Goal: Information Seeking & Learning: Learn about a topic

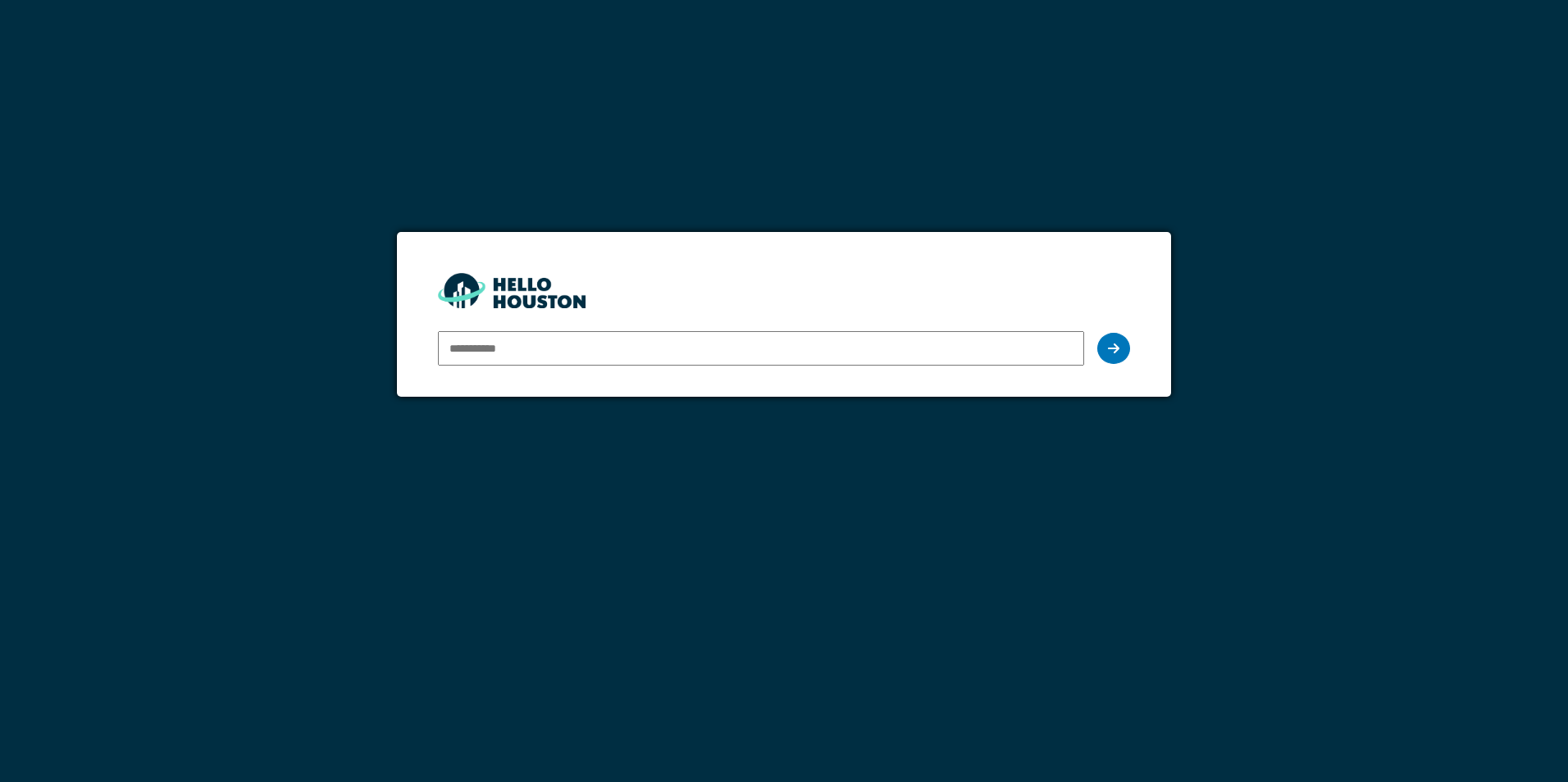
drag, startPoint x: 0, startPoint y: 0, endPoint x: 534, endPoint y: 341, distance: 633.6
click at [534, 341] on input "email" at bounding box center [760, 348] width 645 height 34
type input "**********"
click at [1121, 351] on div at bounding box center [1113, 348] width 32 height 32
click at [1111, 346] on icon at bounding box center [1113, 348] width 12 height 14
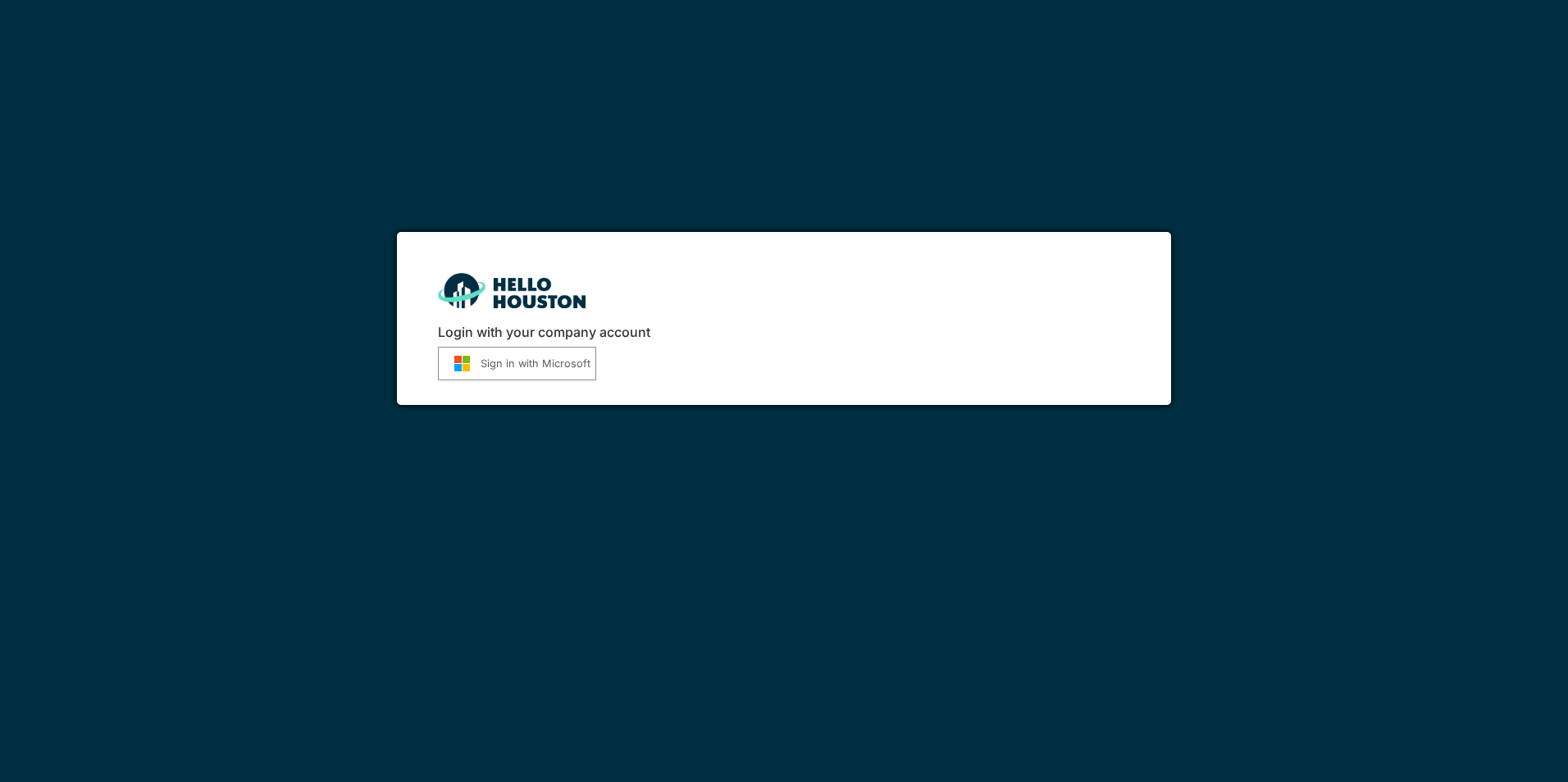
click at [533, 363] on button "Sign in with Microsoft" at bounding box center [516, 363] width 158 height 33
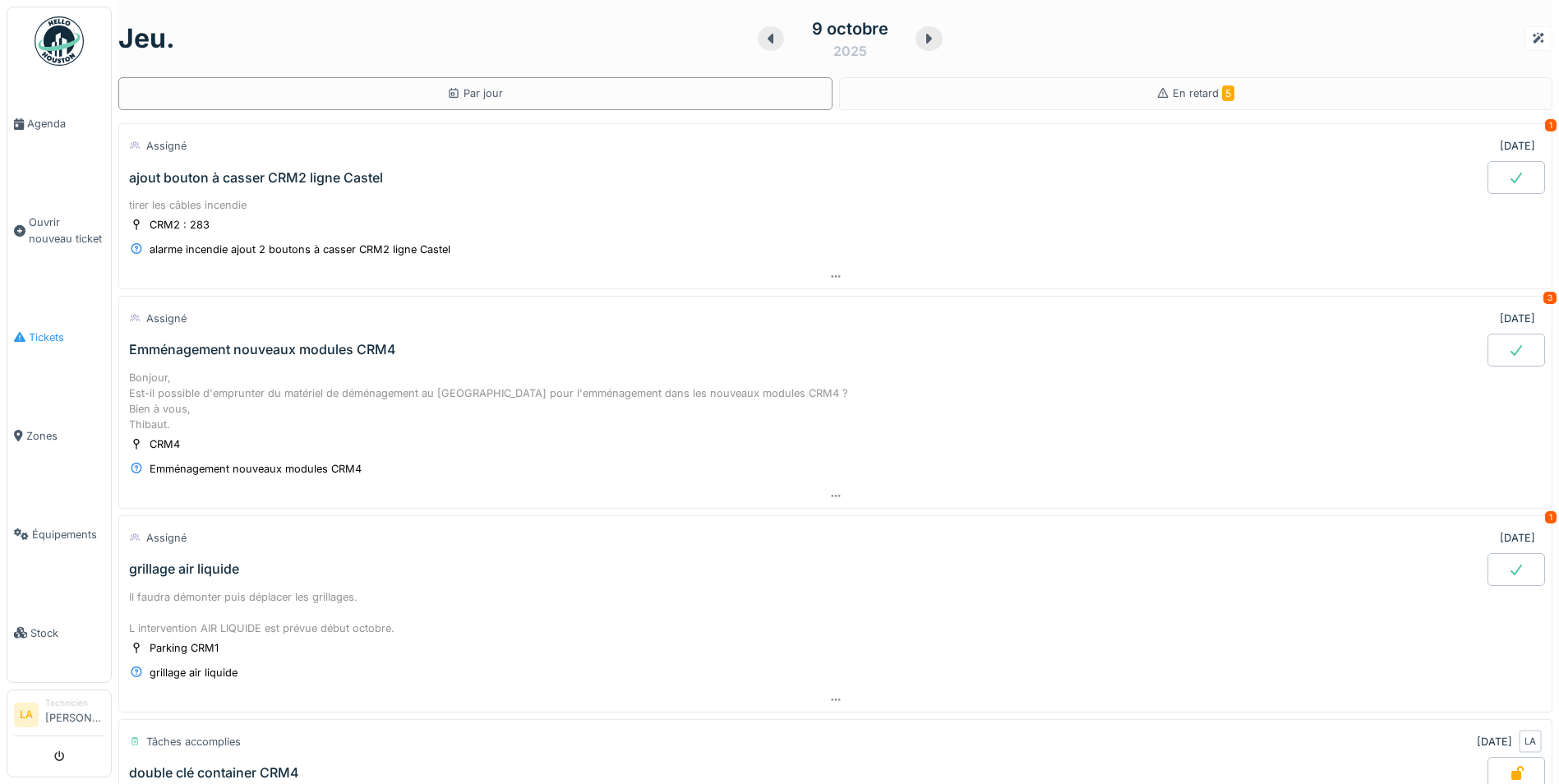
click at [45, 329] on span "Tickets" at bounding box center [67, 336] width 76 height 15
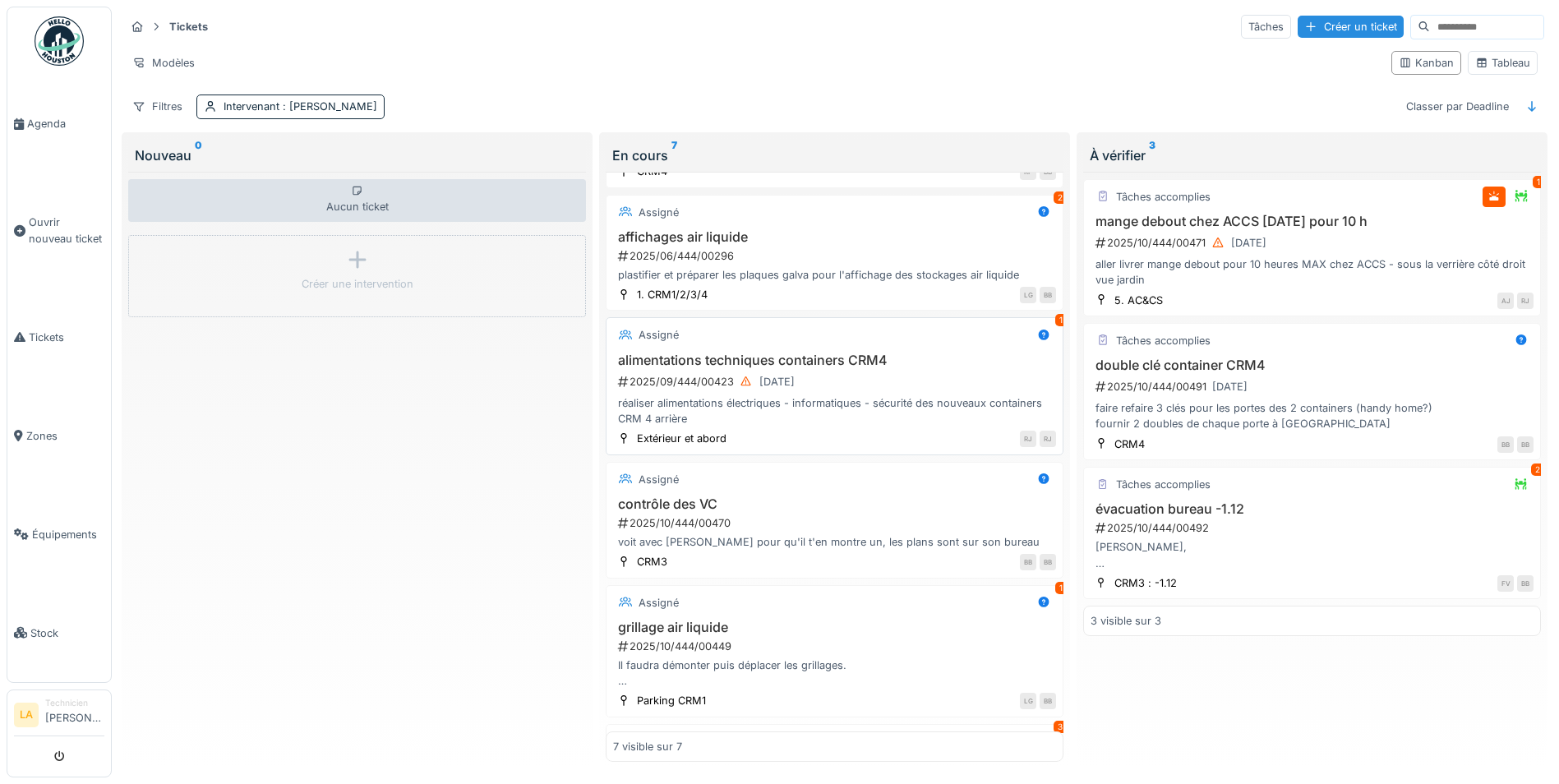
scroll to position [329, 0]
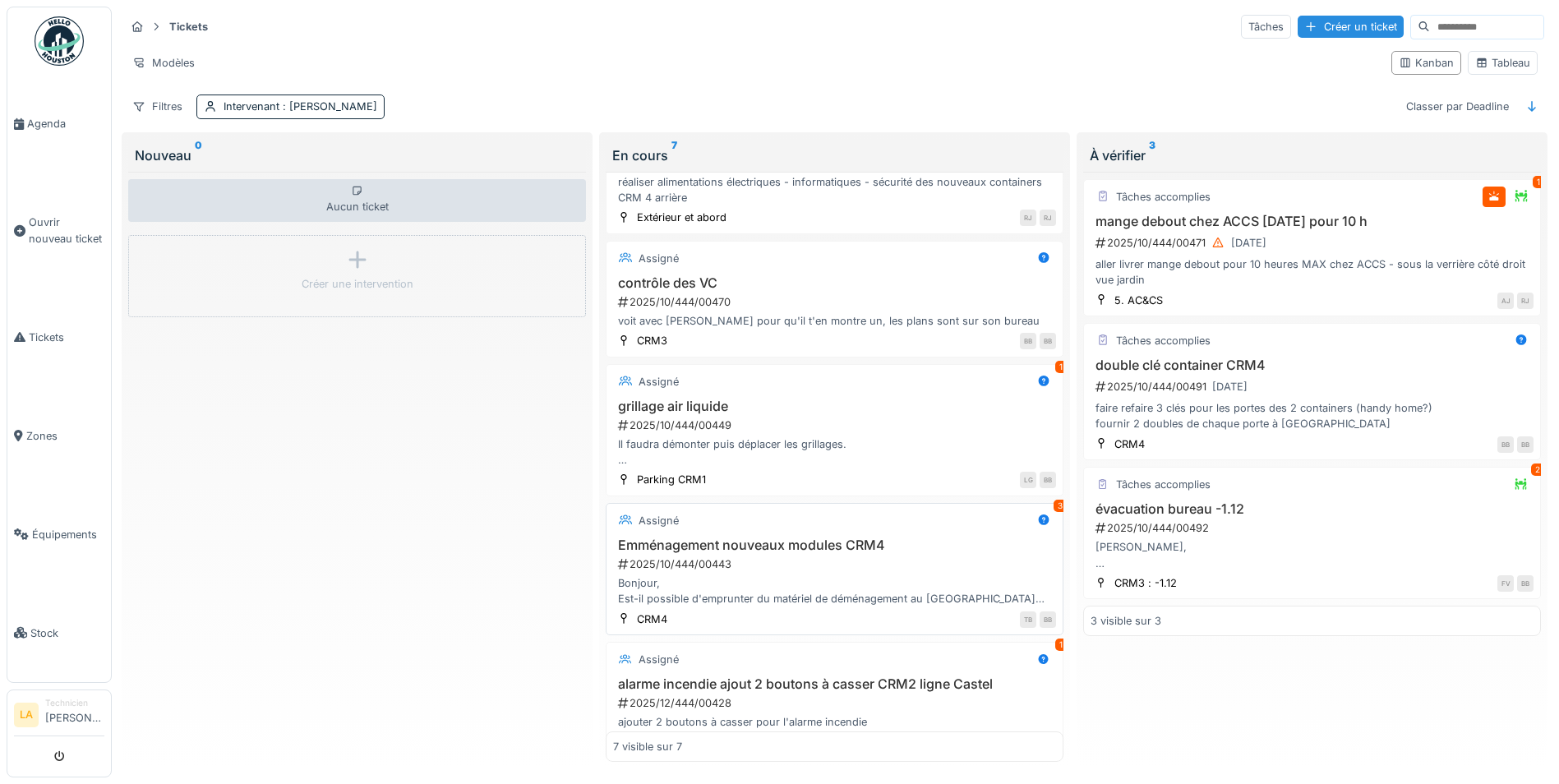
click at [781, 547] on h3 "Emménagement nouveaux modules CRM4" at bounding box center [835, 544] width 443 height 15
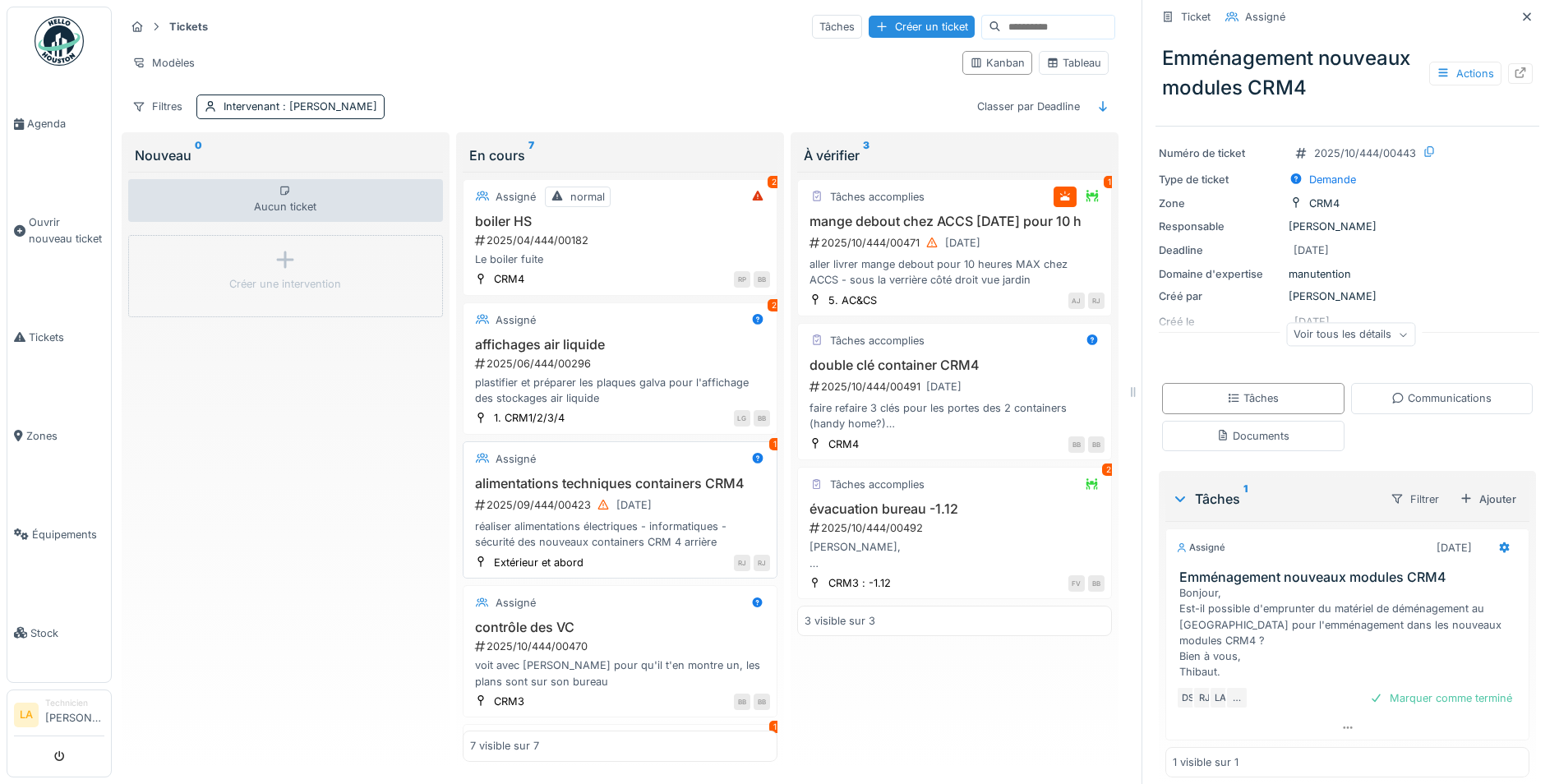
click at [645, 484] on h3 "alimentations techniques containers CRM4" at bounding box center [620, 483] width 300 height 15
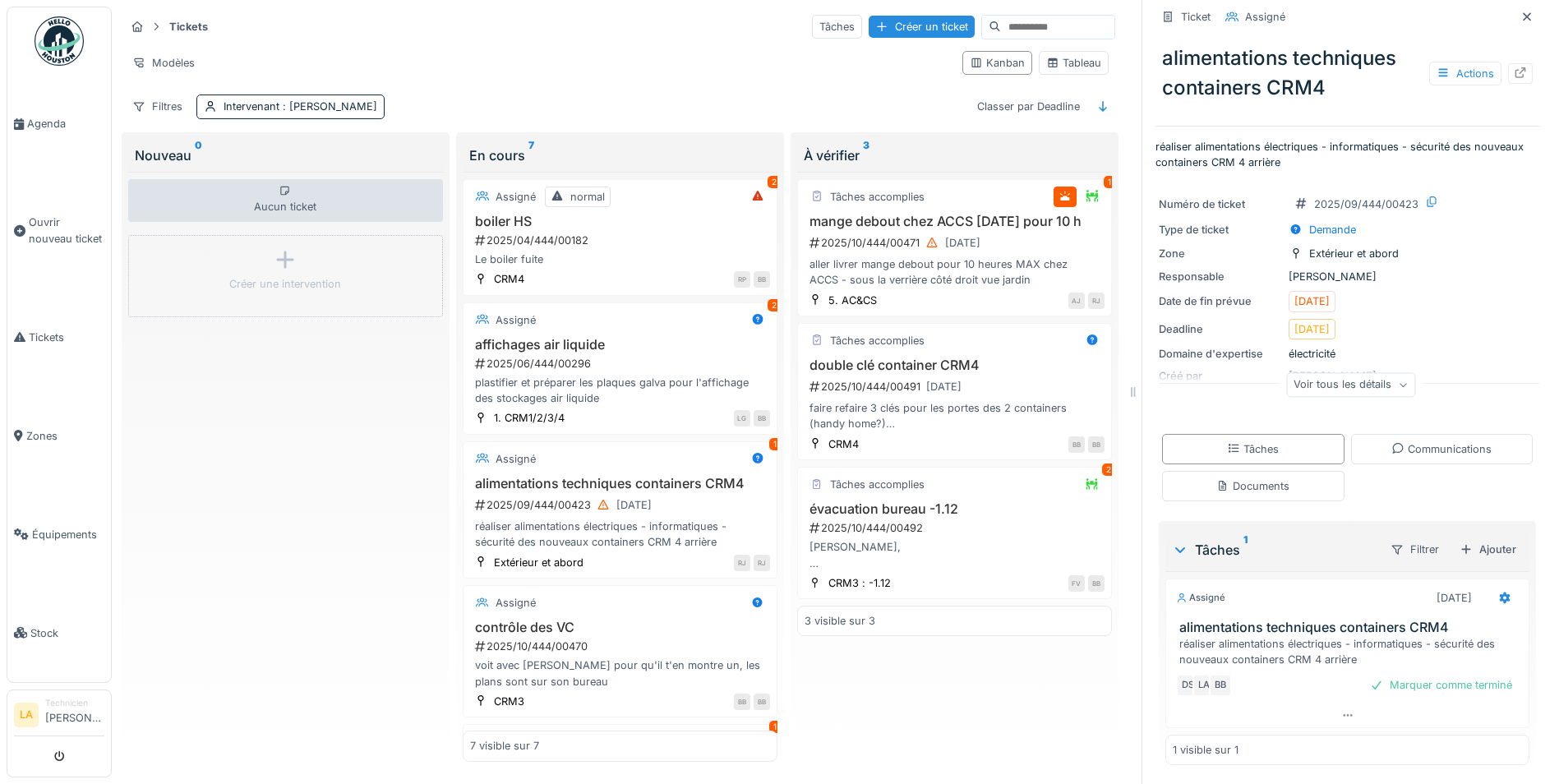
scroll to position [10, 0]
click at [1385, 390] on div "Voir tous les détails" at bounding box center [1350, 384] width 129 height 24
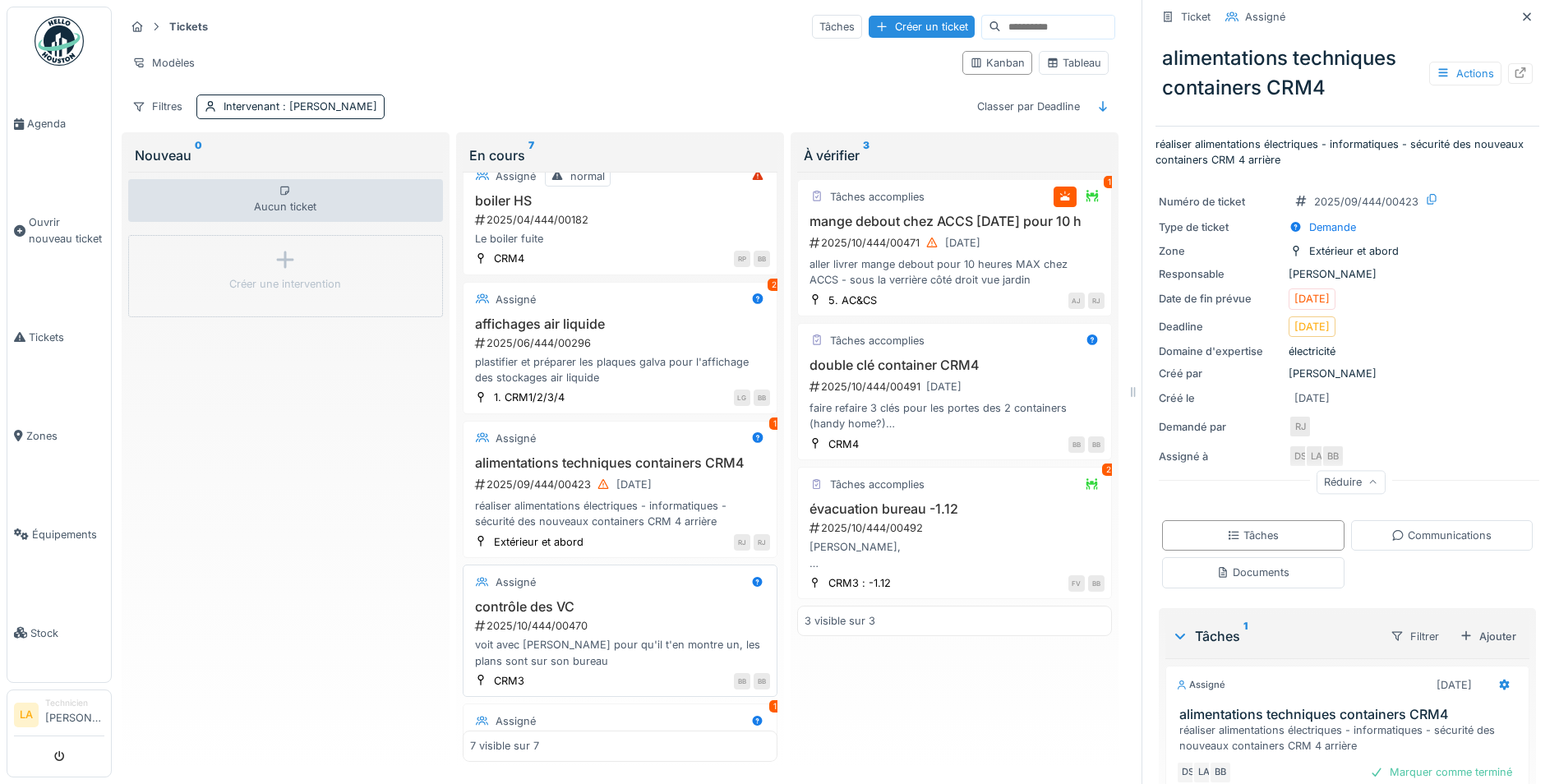
scroll to position [0, 0]
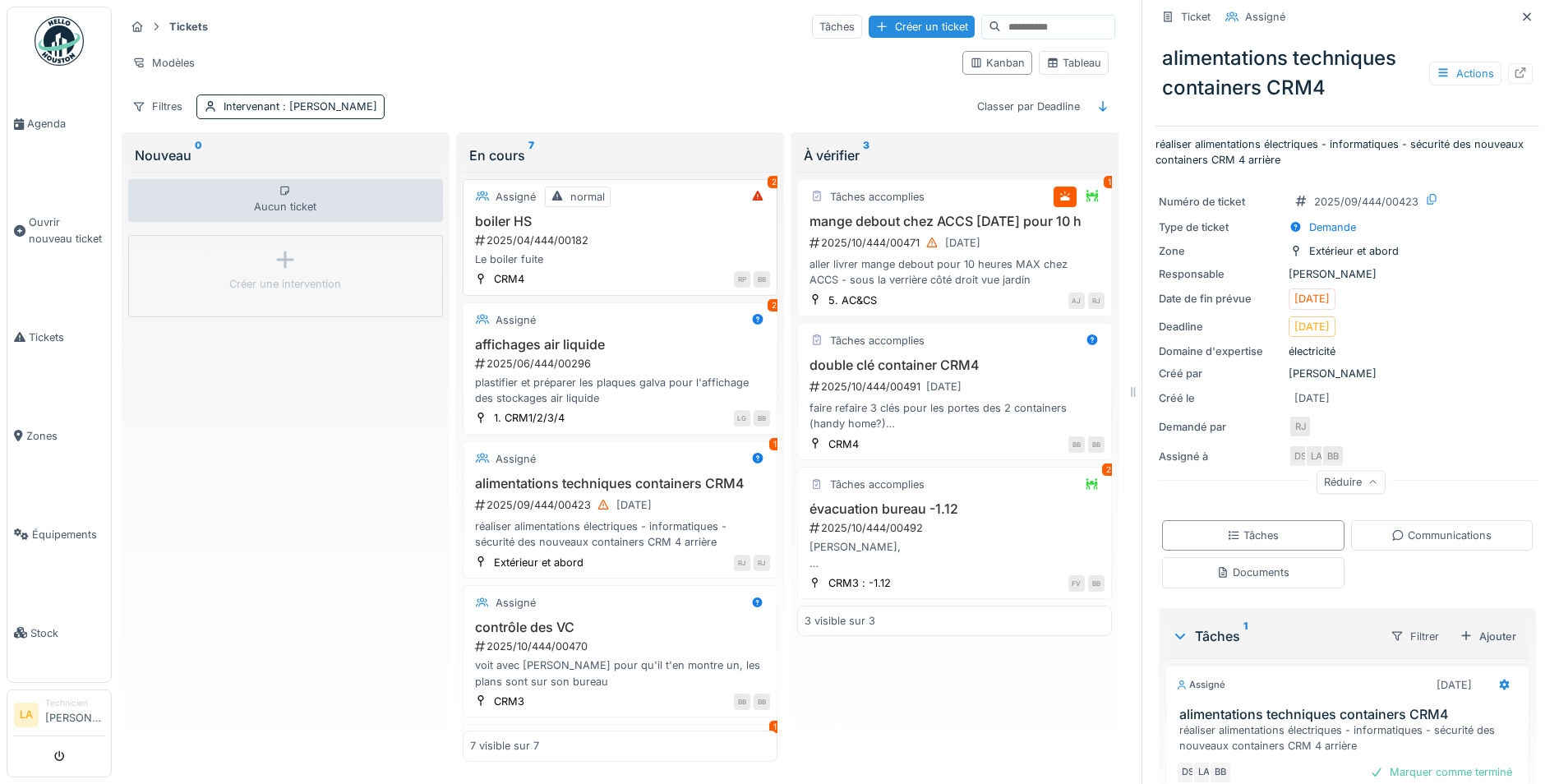
click at [492, 213] on h3 "boiler HS" at bounding box center [620, 221] width 300 height 15
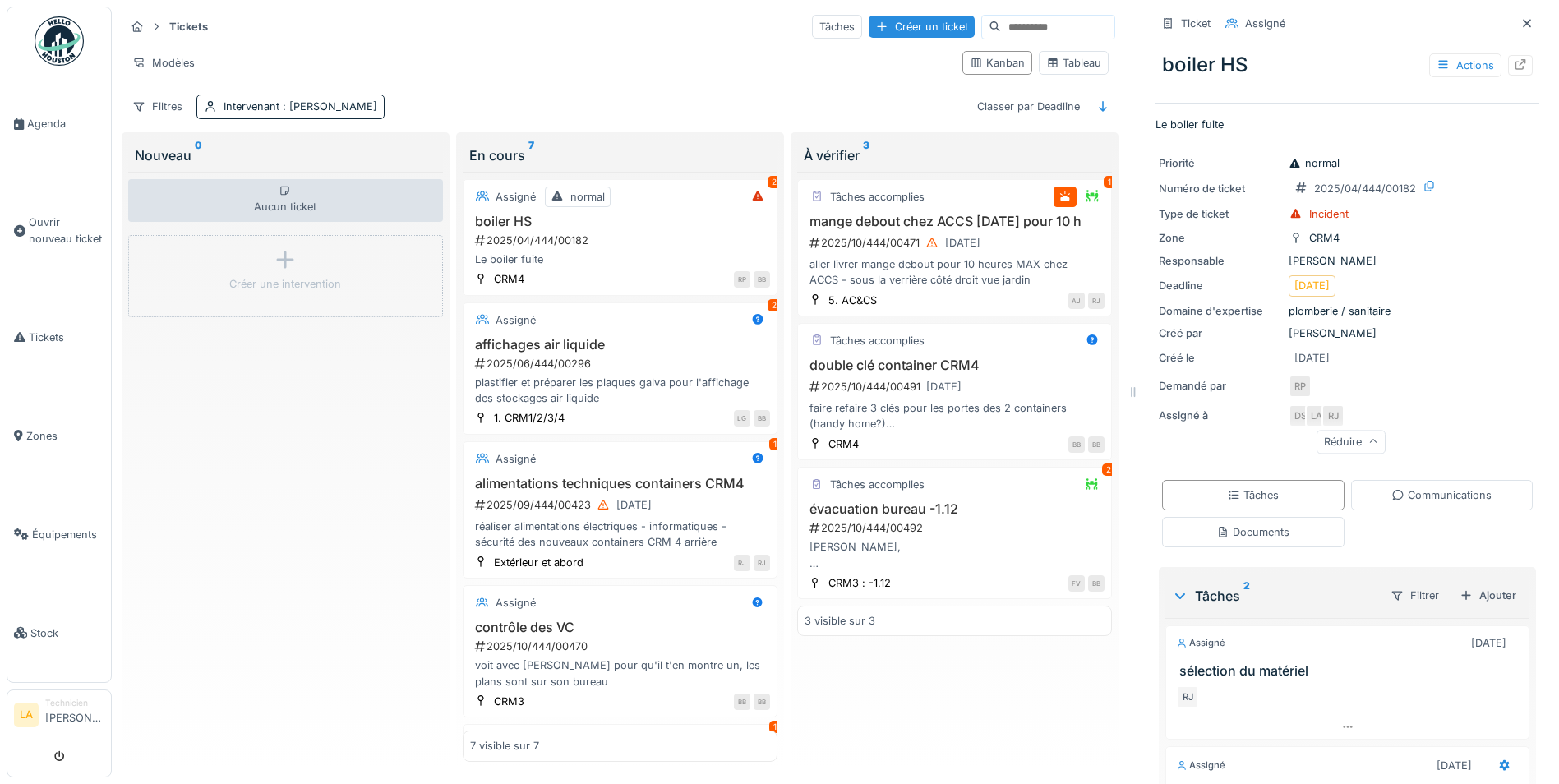
click at [1218, 586] on div "Tâches 2" at bounding box center [1274, 596] width 204 height 20
click at [1214, 586] on div "Tâches 2" at bounding box center [1274, 596] width 204 height 20
click at [1520, 18] on icon at bounding box center [1526, 24] width 14 height 11
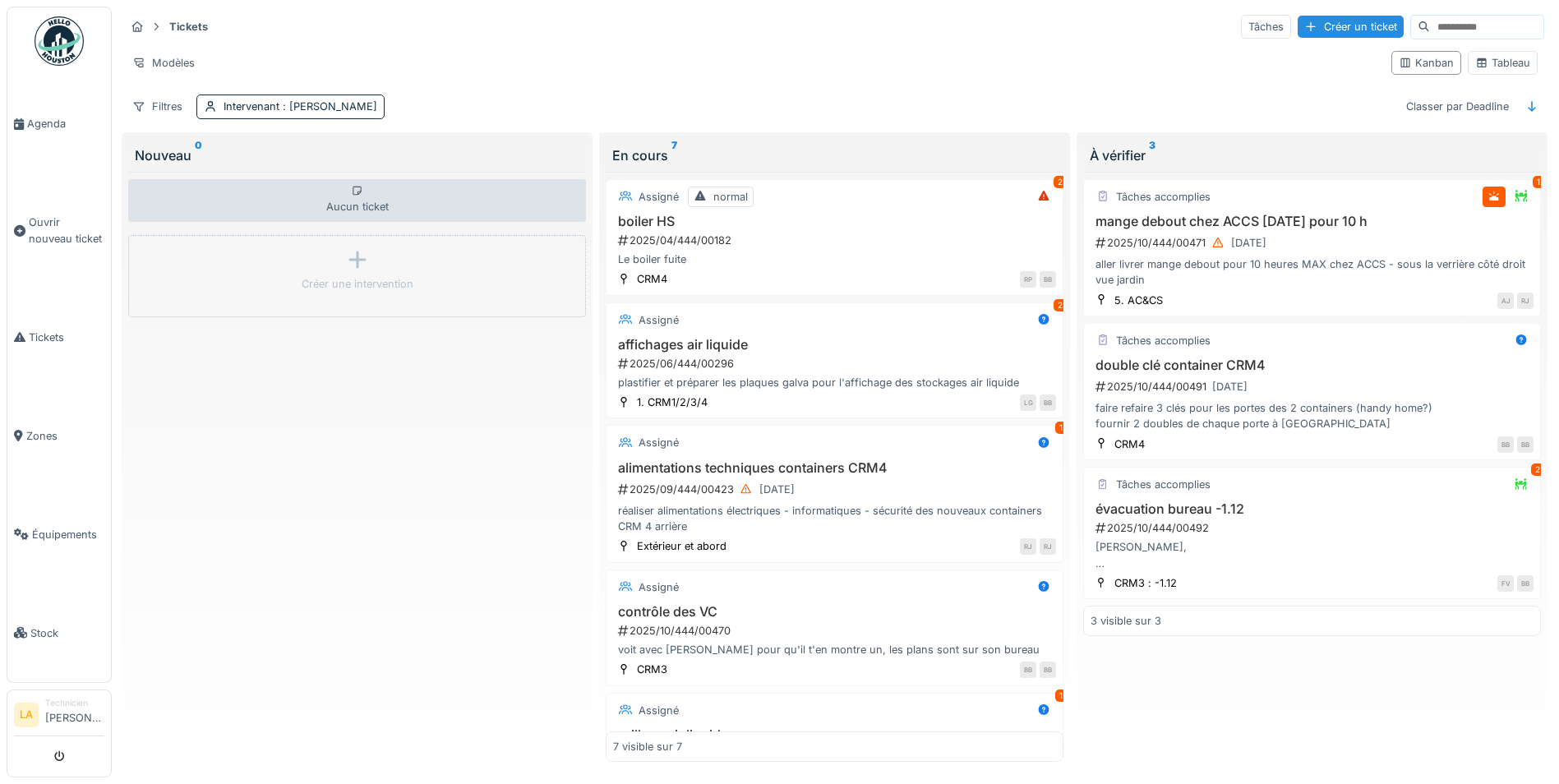
scroll to position [10, 0]
